Goal: Task Accomplishment & Management: Use online tool/utility

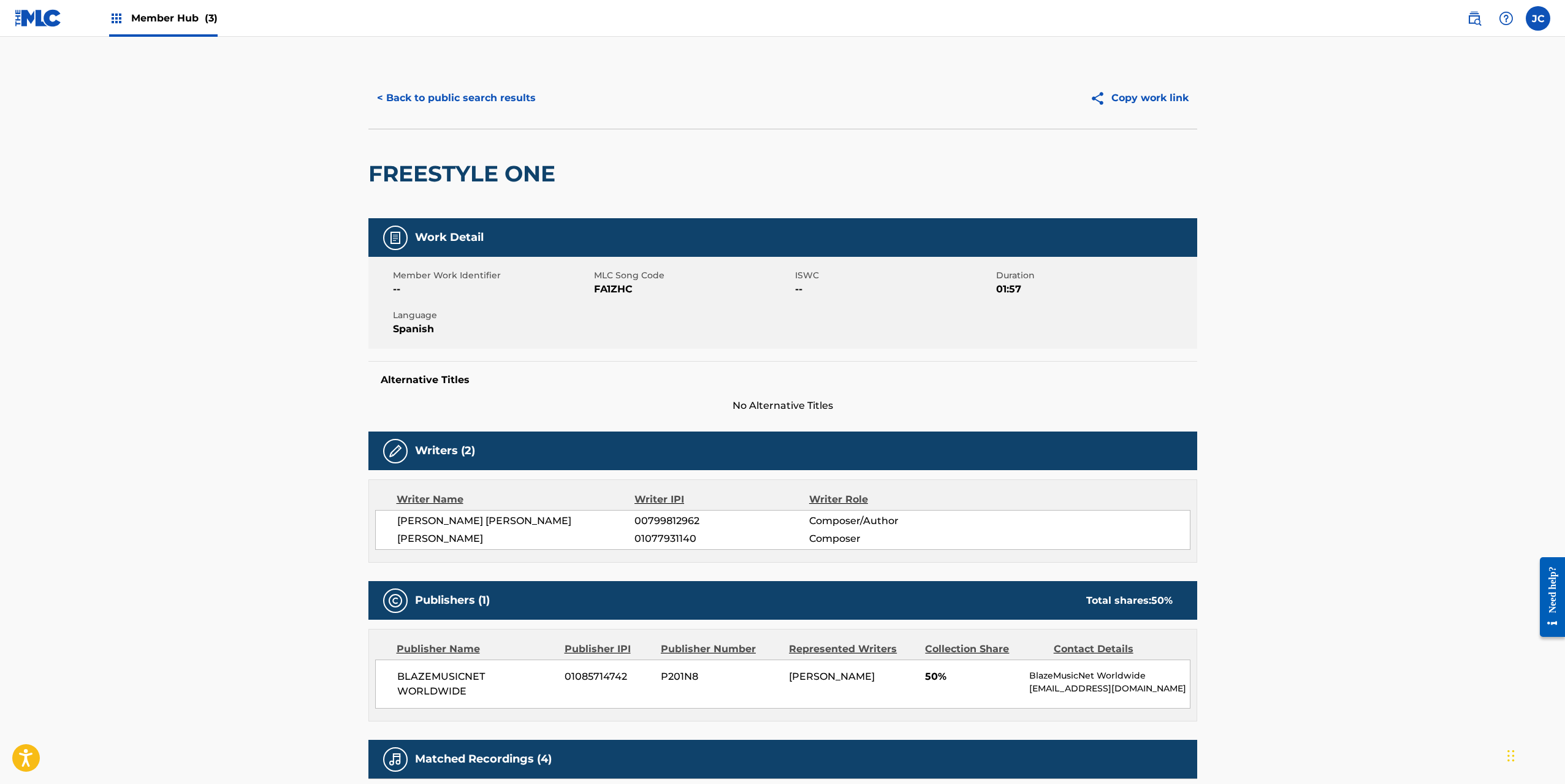
click at [138, 28] on div "Member Hub (3)" at bounding box center [163, 18] width 109 height 36
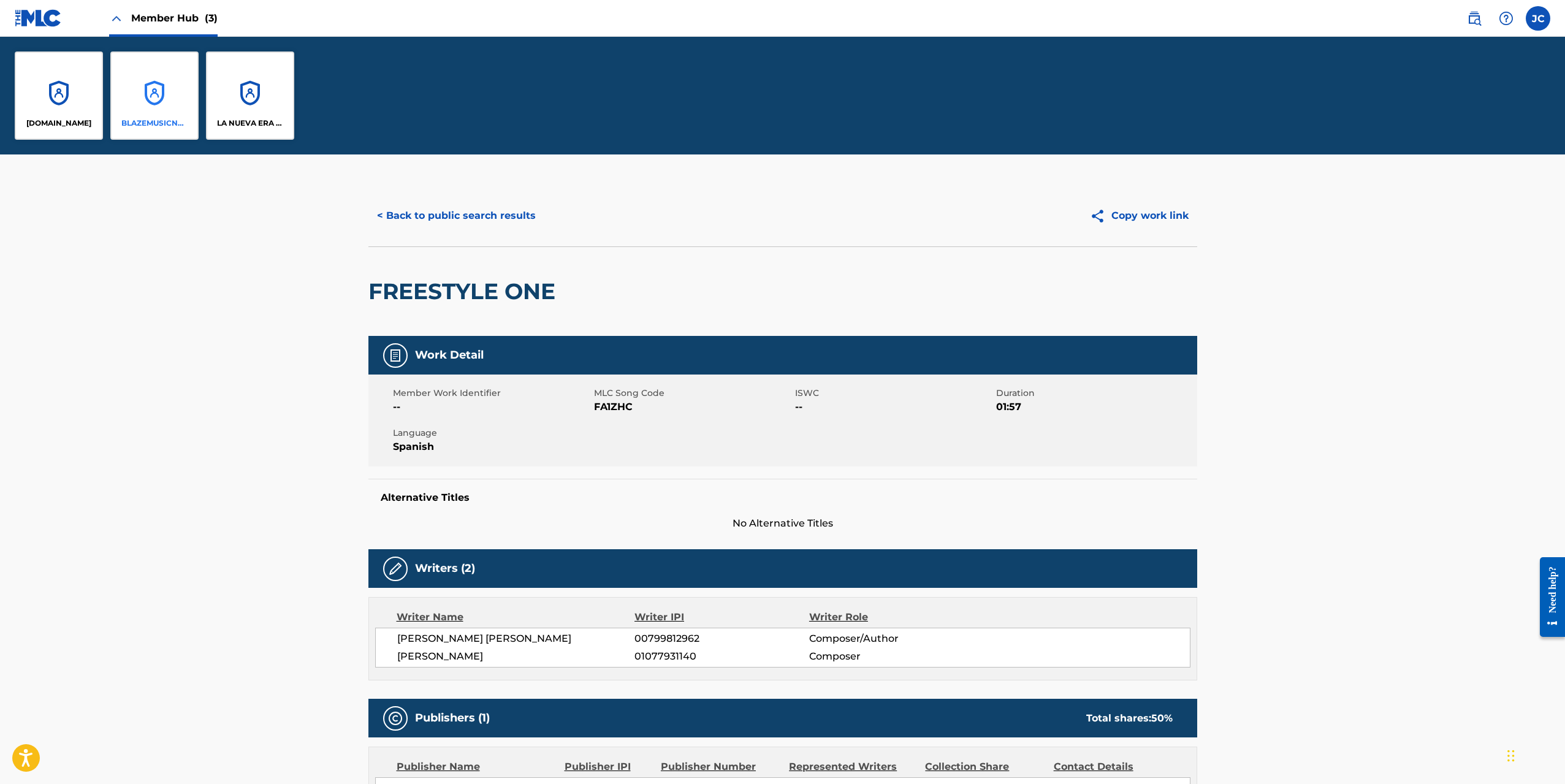
click at [147, 105] on div "BLAZEMUSICNET WORLDWIDE" at bounding box center [154, 96] width 89 height 89
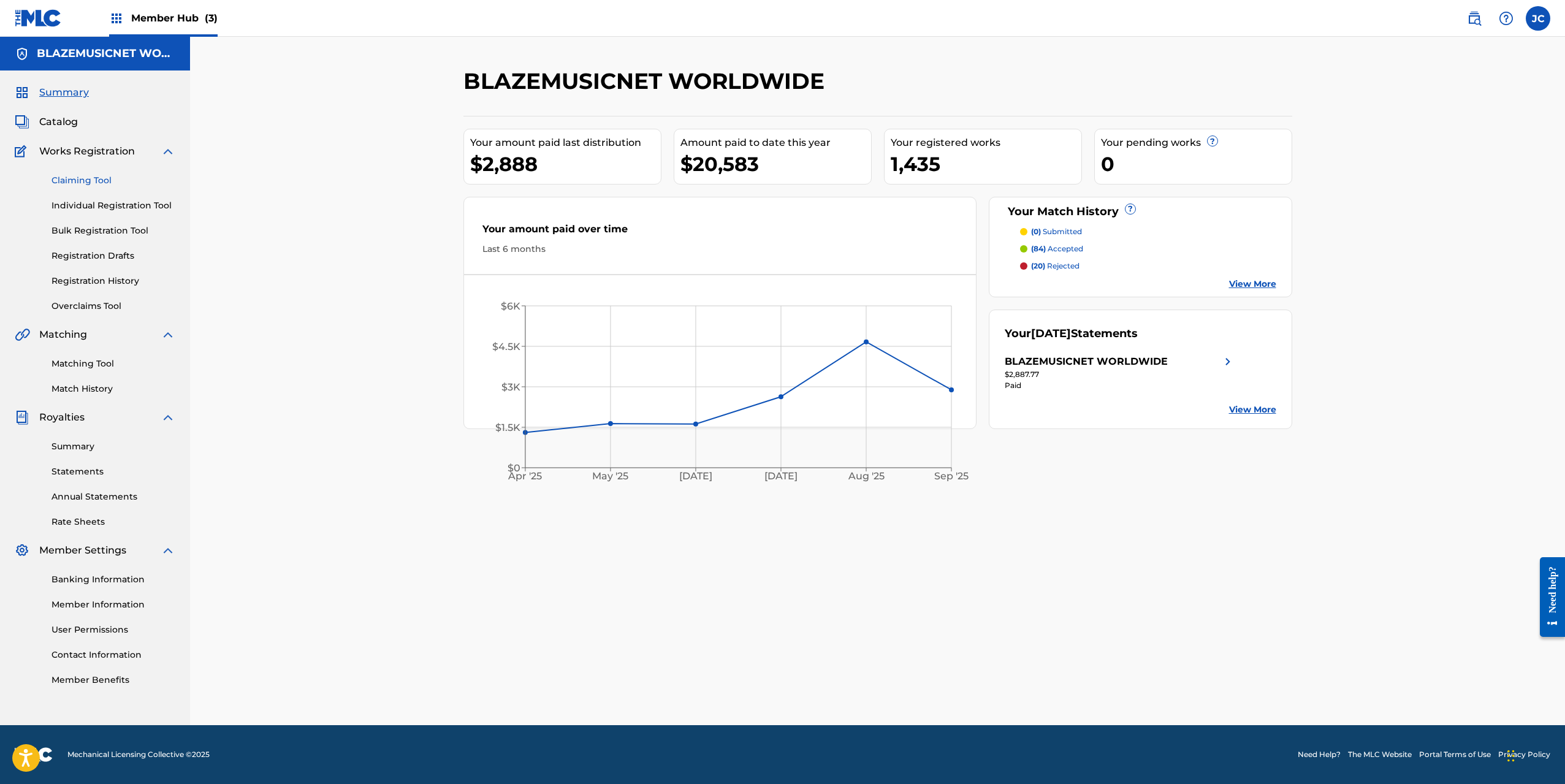
click at [105, 178] on link "Claiming Tool" at bounding box center [113, 180] width 123 height 13
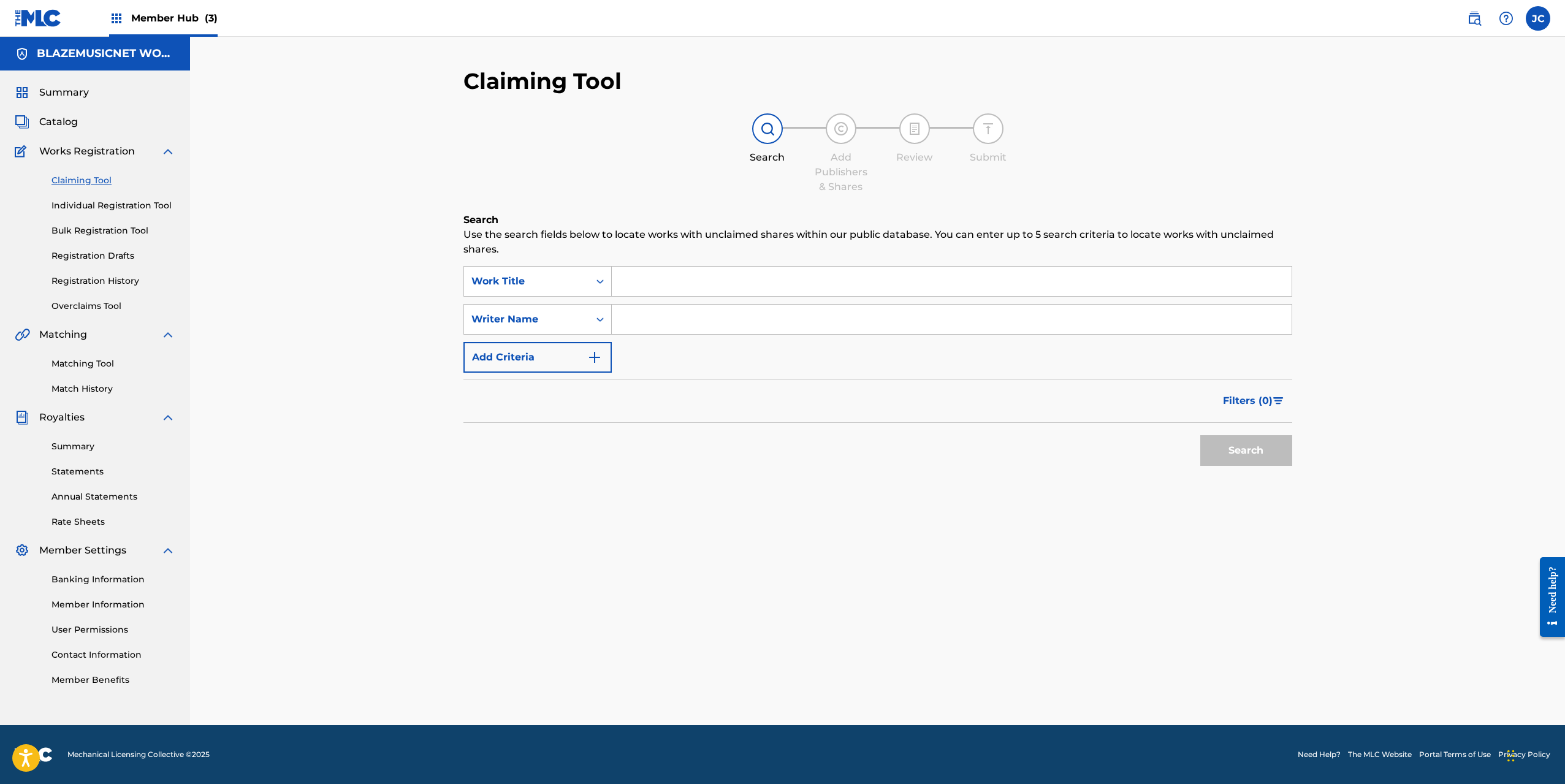
click at [654, 315] on input "Search Form" at bounding box center [952, 319] width 680 height 30
paste input "SANYI [PERSON_NAME]"
type input "SANYI [PERSON_NAME]"
click at [1239, 456] on button "Search" at bounding box center [1246, 450] width 92 height 31
